Goal: Information Seeking & Learning: Learn about a topic

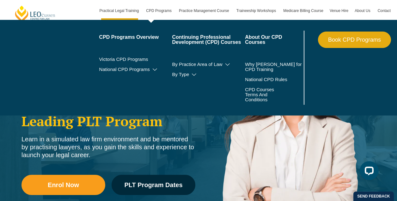
scroll to position [10, 0]
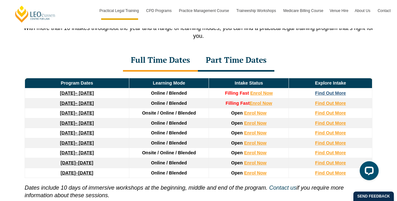
click at [332, 96] on strong "Find Out More" at bounding box center [330, 93] width 31 height 5
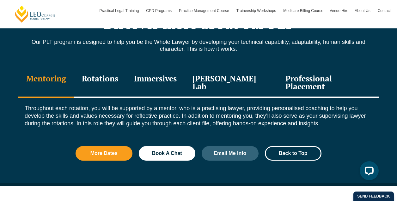
scroll to position [709, 0]
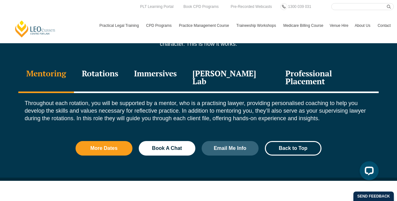
click at [117, 73] on div "Rotations" at bounding box center [100, 78] width 52 height 30
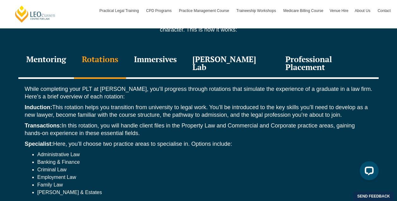
scroll to position [723, 0]
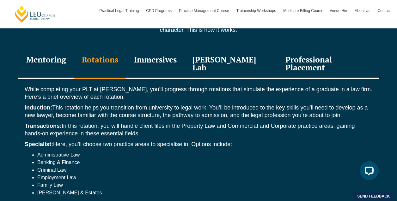
click at [168, 64] on div "Immersives" at bounding box center [155, 64] width 58 height 30
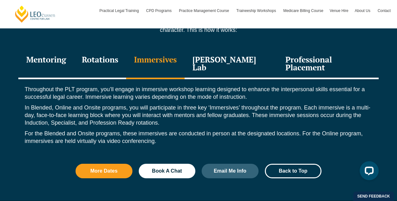
click at [234, 61] on div "Leo Justice Lab" at bounding box center [231, 64] width 93 height 30
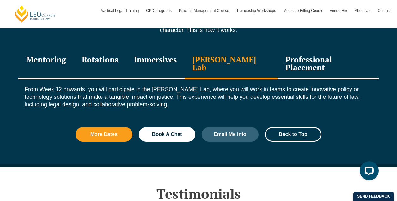
click at [296, 62] on div "Professional Placement" at bounding box center [327, 64] width 101 height 30
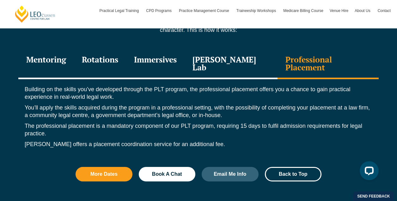
click at [66, 61] on div "Mentoring" at bounding box center [46, 64] width 56 height 30
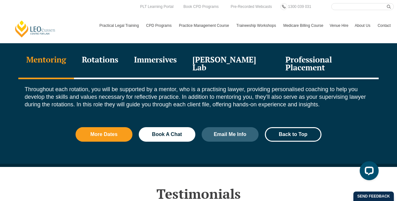
click at [160, 60] on div "Immersives" at bounding box center [155, 64] width 58 height 30
